Goal: Check status: Check status

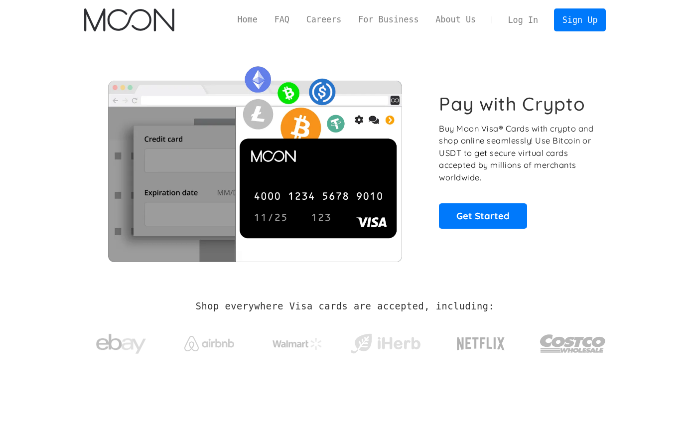
click at [525, 19] on link "Log In" at bounding box center [523, 20] width 47 height 22
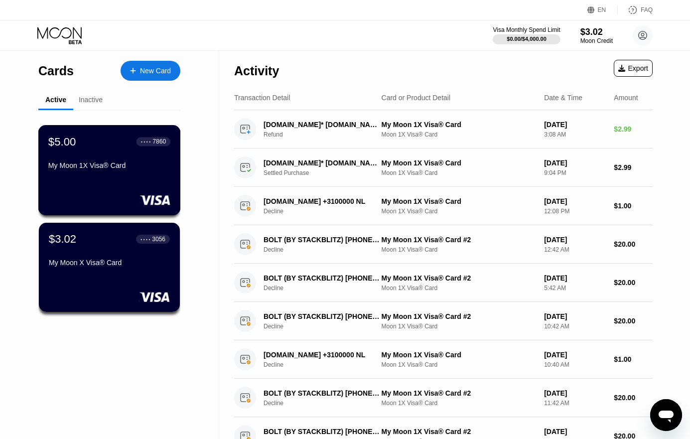
click at [131, 186] on div "$5.00 ● ● ● ● 7860 My Moon 1X Visa® Card" at bounding box center [109, 170] width 143 height 90
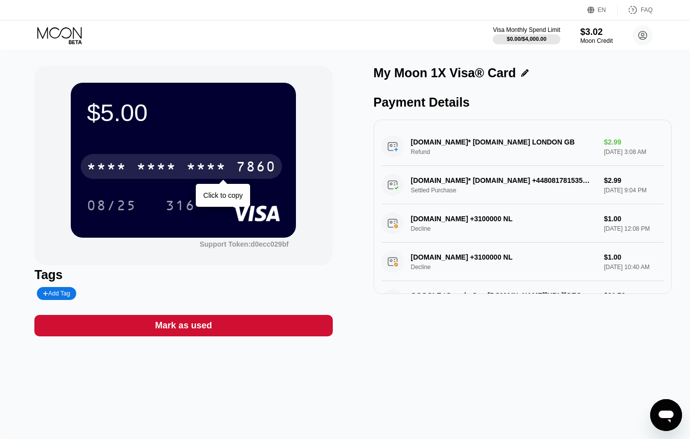
click at [157, 162] on div "* * * *" at bounding box center [157, 168] width 40 height 16
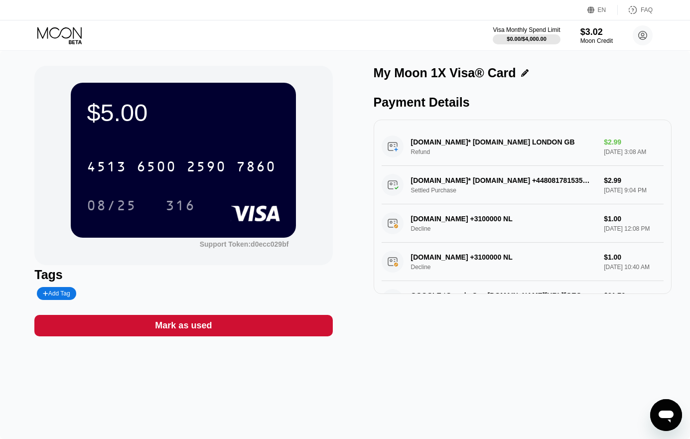
click at [356, 388] on div "$5.00 4513 6500 2590 7860 08/25 316 Support Token: d0ecc029bf Tags Add Tag Mark…" at bounding box center [345, 245] width 690 height 388
click at [49, 60] on div "$5.00 4513 6500 2590 7860 08/25 316 Support Token: d0ecc029bf Tags Add Tag Mark…" at bounding box center [345, 245] width 690 height 388
click at [36, 132] on div "$5.00 4513 6500 2590 7860 08/25 316 Support Token: d0ecc029bf" at bounding box center [183, 165] width 298 height 199
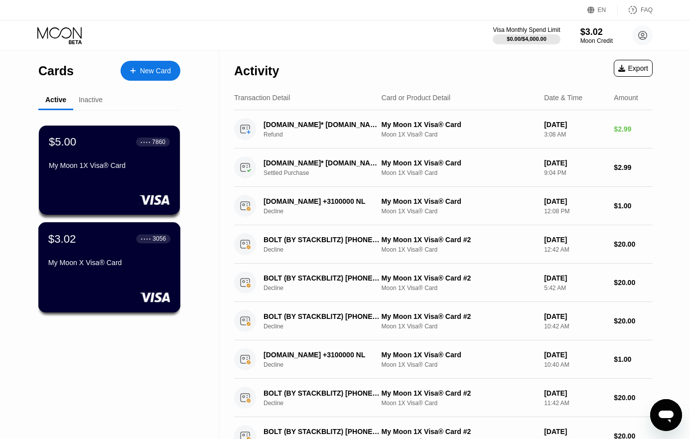
click at [96, 245] on div "$3.02 ● ● ● ● 3056" at bounding box center [109, 238] width 122 height 13
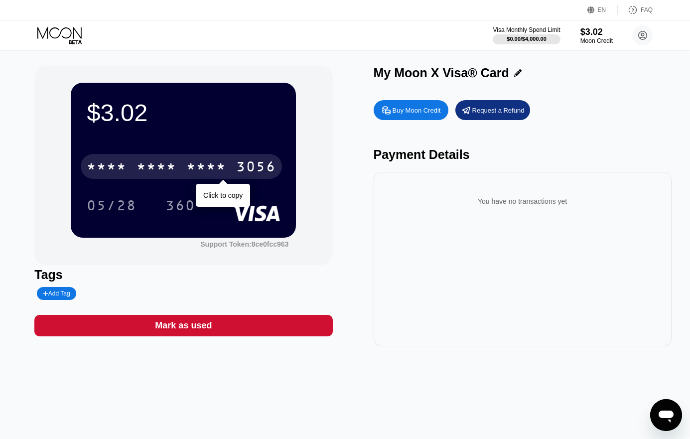
click at [165, 172] on div "* * * *" at bounding box center [157, 168] width 40 height 16
click at [166, 165] on div "6500" at bounding box center [157, 168] width 40 height 16
